Goal: Navigation & Orientation: Find specific page/section

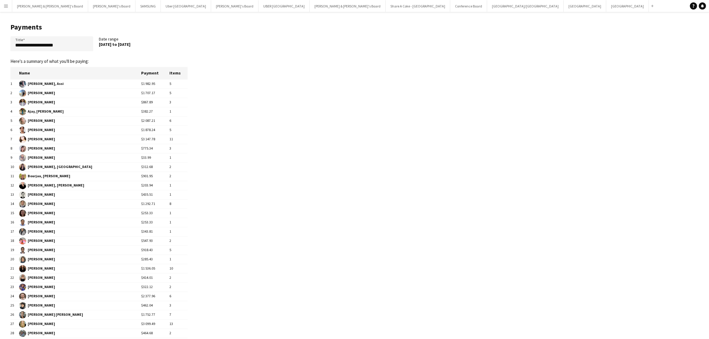
click at [4, 8] on button "Menu" at bounding box center [6, 6] width 12 height 12
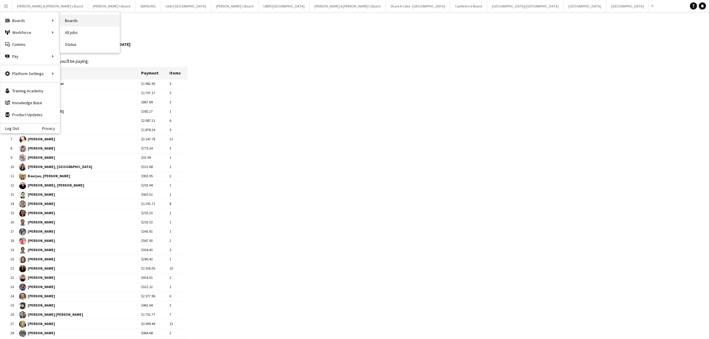
click at [70, 21] on link "Boards" at bounding box center [90, 21] width 60 height 12
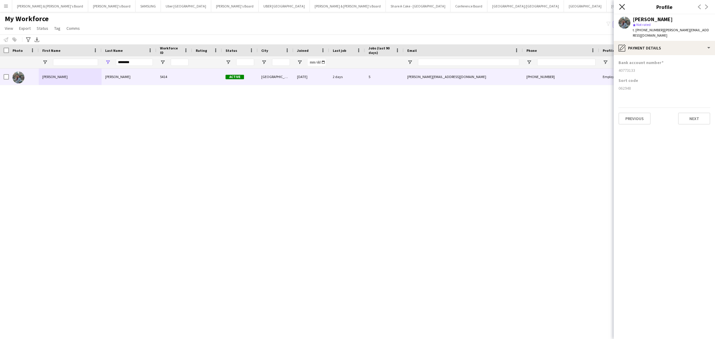
click at [624, 6] on icon "Close pop-in" at bounding box center [622, 7] width 6 height 6
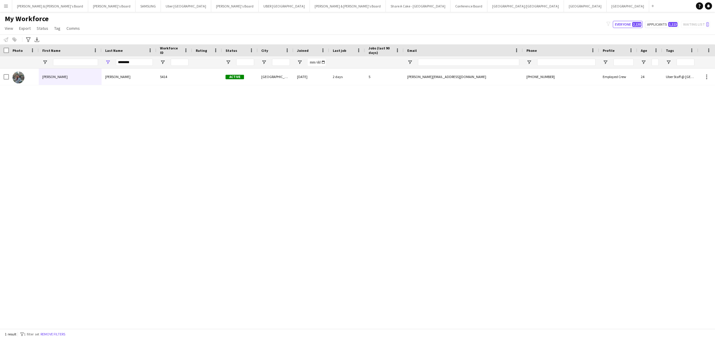
click at [517, 171] on div "vrushali devlekar 5414 Active melbourne 18-07-2025 2 days 5 vrushali.devlekar11…" at bounding box center [348, 196] width 697 height 254
